Goal: Task Accomplishment & Management: Use online tool/utility

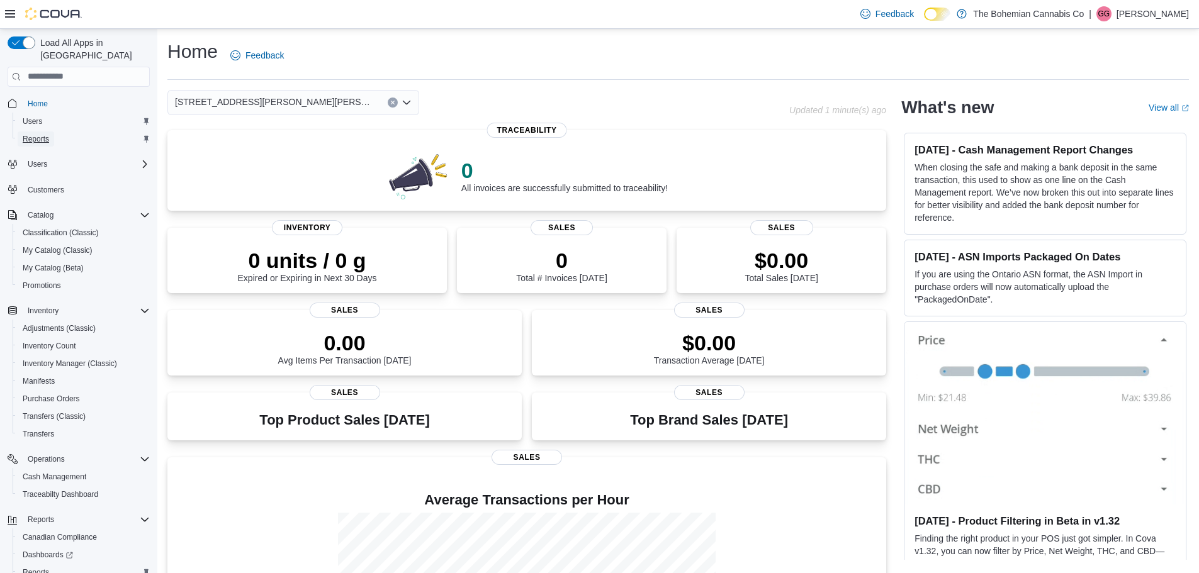
click at [42, 134] on span "Reports" at bounding box center [36, 139] width 26 height 10
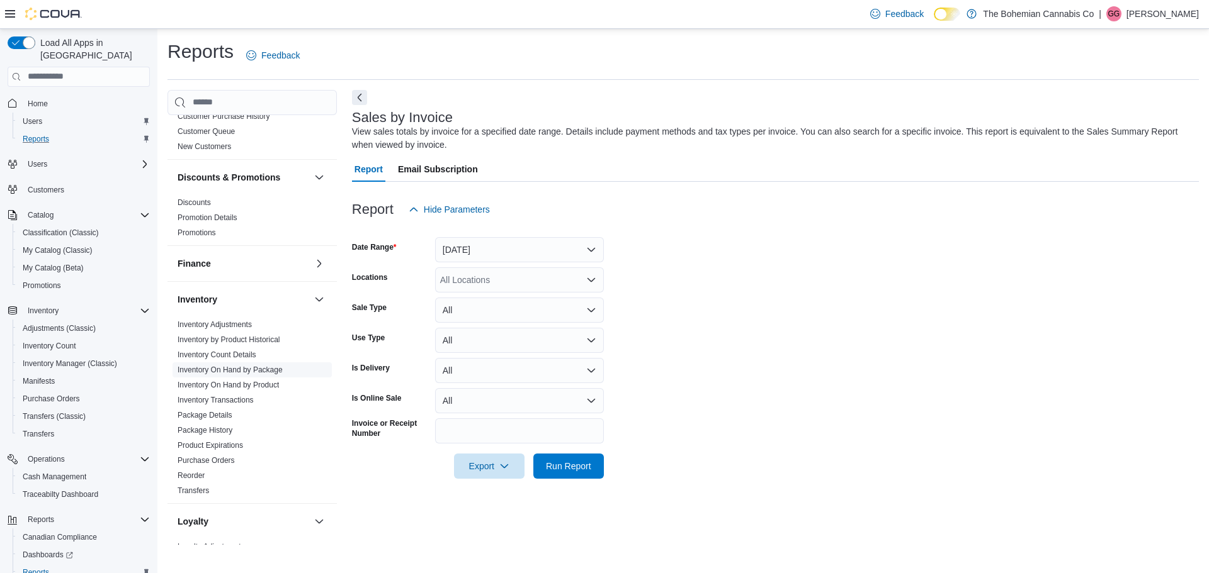
scroll to position [189, 0]
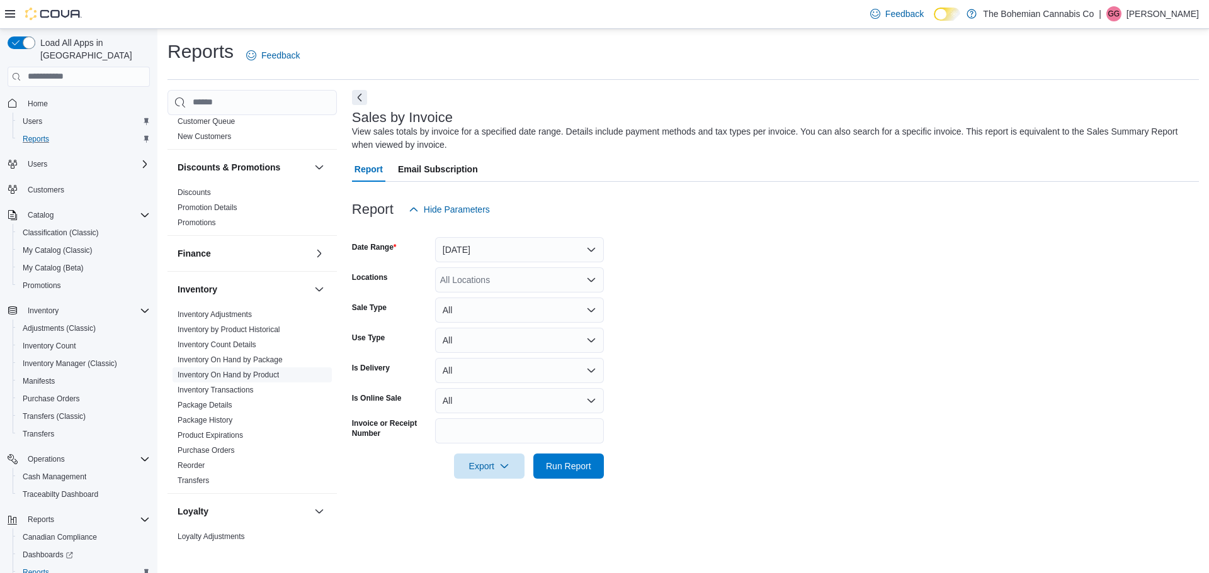
click at [240, 378] on link "Inventory On Hand by Product" at bounding box center [228, 375] width 101 height 9
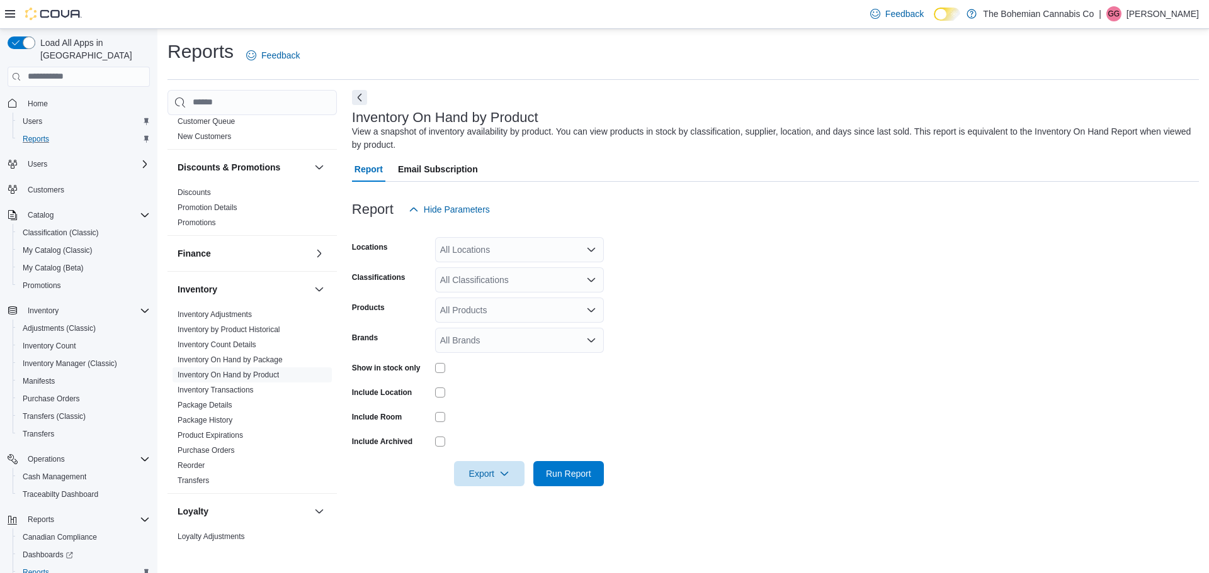
click at [494, 247] on div "All Locations" at bounding box center [519, 249] width 169 height 25
click at [502, 305] on span "710-12th St. New Westminster, BC V3M 4J6" at bounding box center [505, 308] width 87 height 13
click at [495, 470] on span "Export" at bounding box center [488, 473] width 55 height 25
click at [505, 395] on span "Export to Excel" at bounding box center [489, 397] width 57 height 10
